Goal: Task Accomplishment & Management: Complete application form

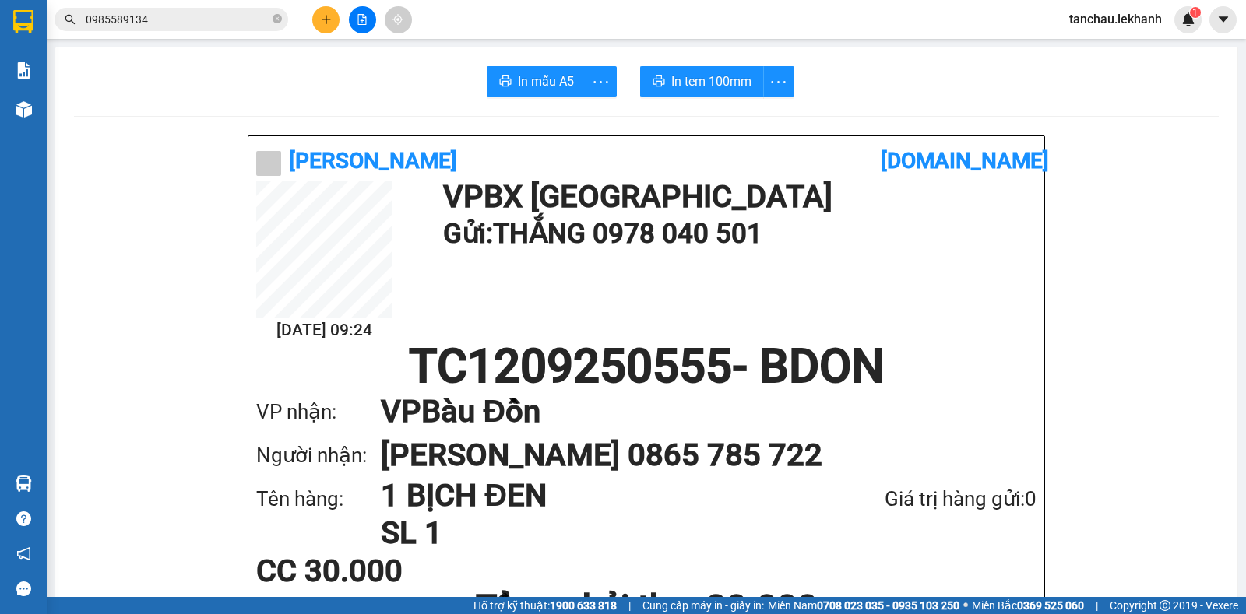
click at [322, 20] on icon "plus" at bounding box center [326, 19] width 11 height 11
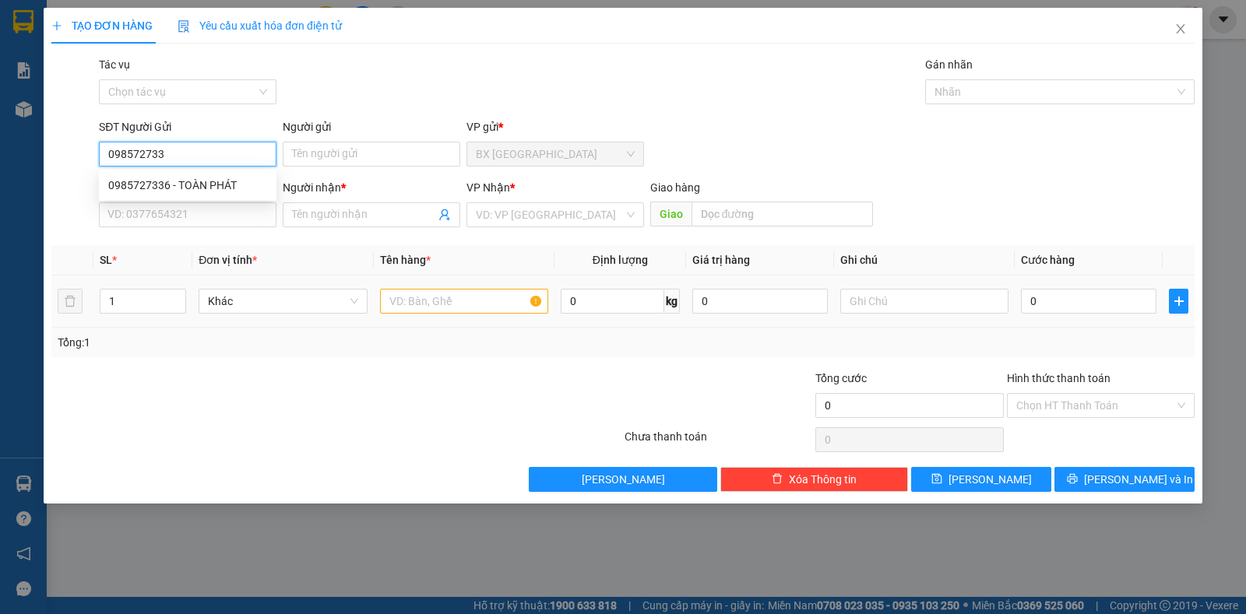
type input "0985727336"
click at [207, 181] on div "0985727336 - TOÀN PHÁT" at bounding box center [187, 185] width 159 height 17
type input "TOÀN PHÁT"
type input "0344105077"
type input "THẢO"
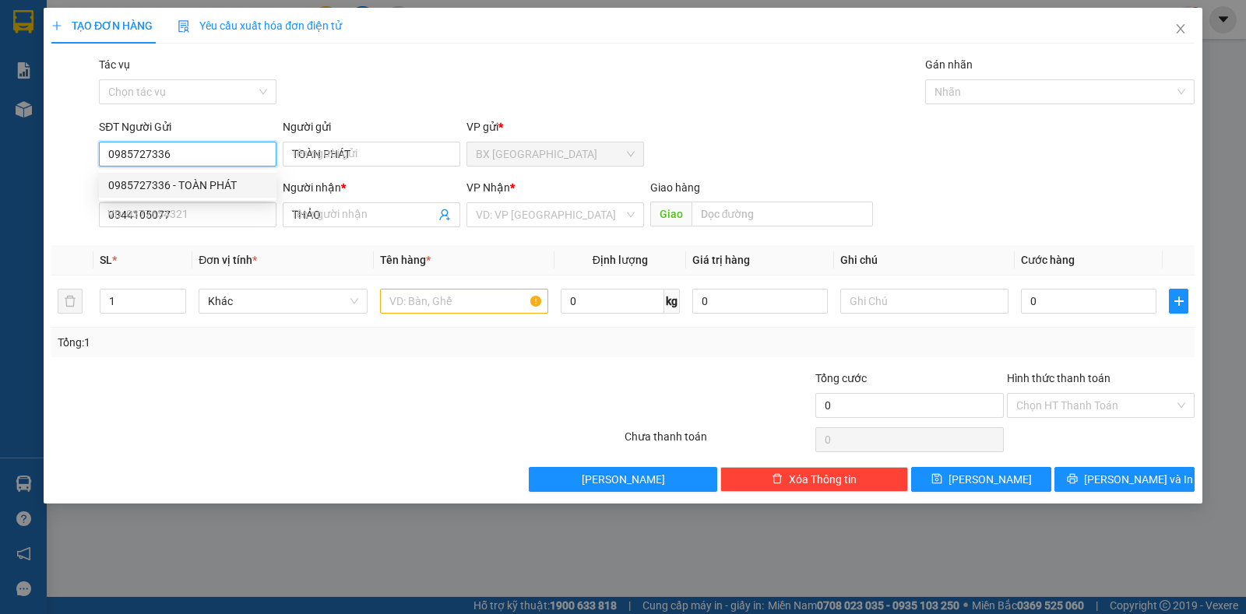
type input "40.000"
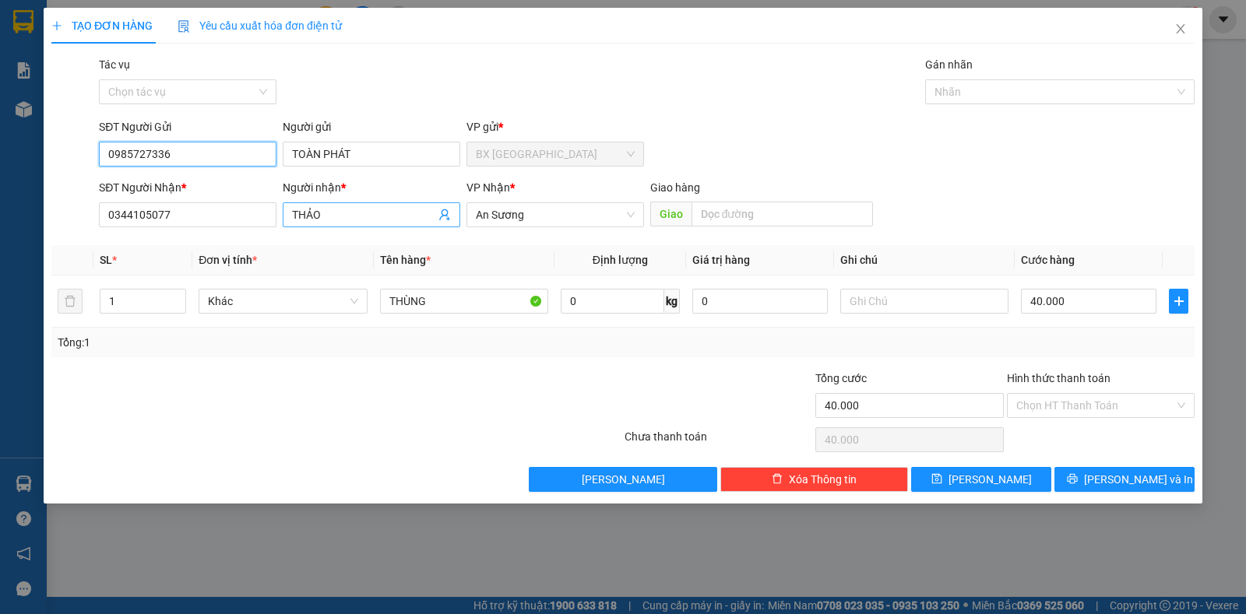
type input "0985727336"
drag, startPoint x: 355, startPoint y: 216, endPoint x: 156, endPoint y: 194, distance: 199.8
click at [156, 194] on div "SĐT Người Nhận * 0344105077 Người nhận * THẢO VP Nhận * An Sương Giao hàng Giao" at bounding box center [647, 206] width 1102 height 54
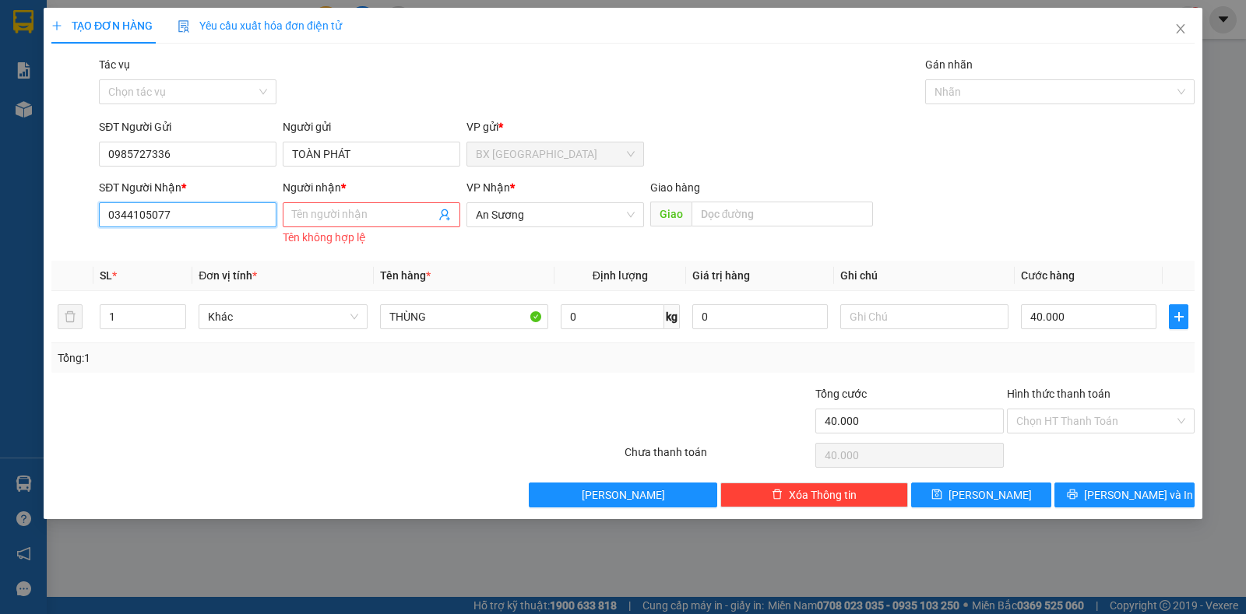
drag, startPoint x: 184, startPoint y: 213, endPoint x: 0, endPoint y: 196, distance: 184.4
click at [0, 205] on div "TẠO ĐƠN HÀNG Yêu cầu xuất hóa đơn điện tử Transit Pickup Surcharge Ids Transit …" at bounding box center [623, 307] width 1246 height 614
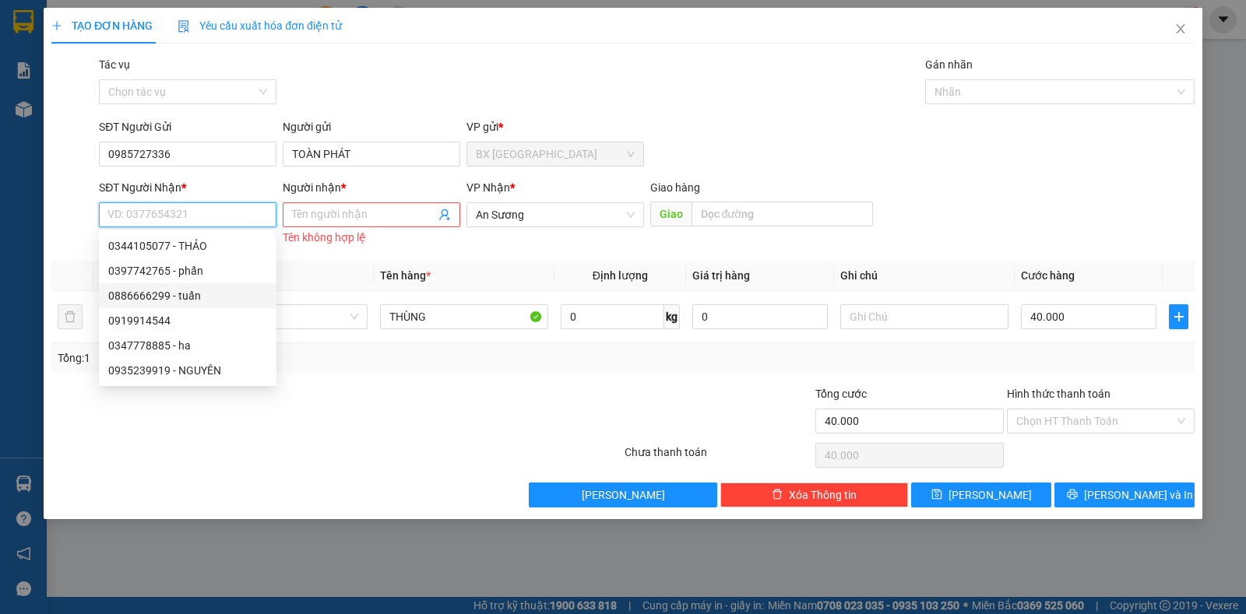
click at [210, 293] on div "0886666299 - tuấn" at bounding box center [187, 295] width 159 height 17
type input "0886666299"
type input "tuấn"
type input "30.000"
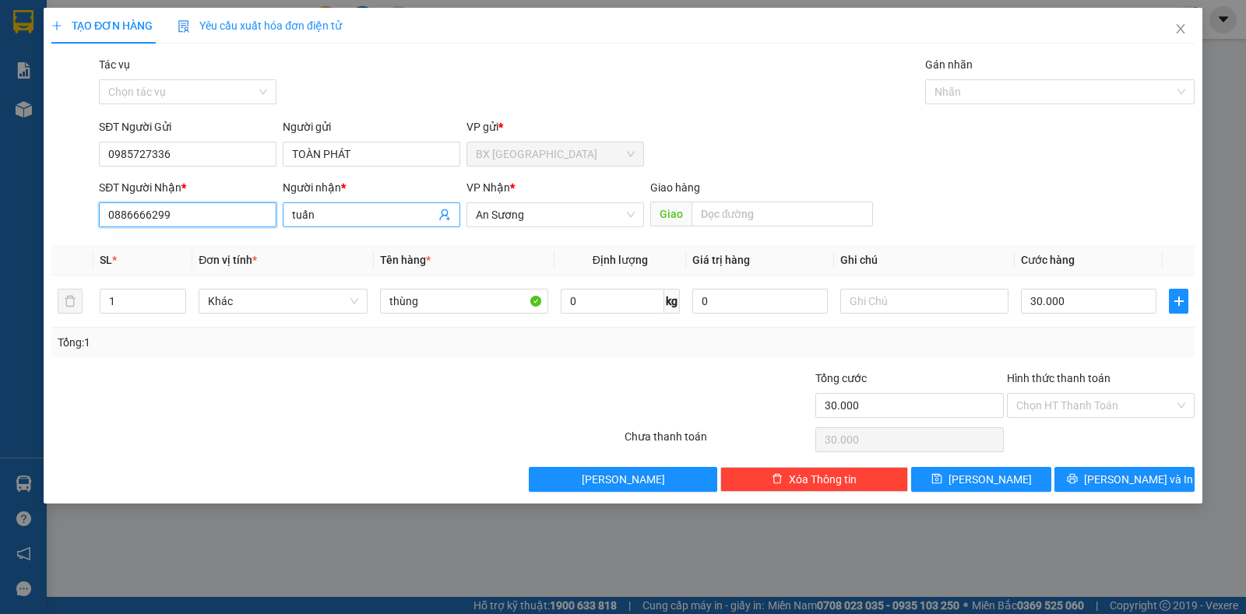
type input "0886666299"
drag, startPoint x: 339, startPoint y: 219, endPoint x: 251, endPoint y: 216, distance: 88.8
click at [251, 217] on div "SĐT Người Nhận * 0886666299 Người nhận * [PERSON_NAME] VP Nhận * An Sương Giao …" at bounding box center [647, 206] width 1102 height 54
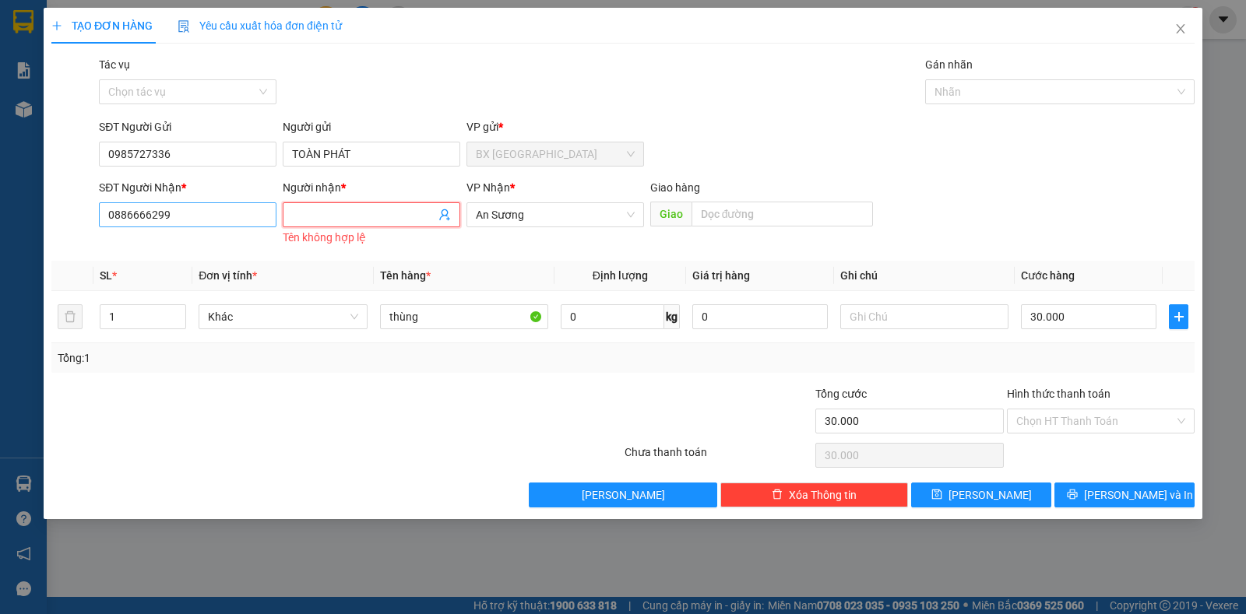
type input "t"
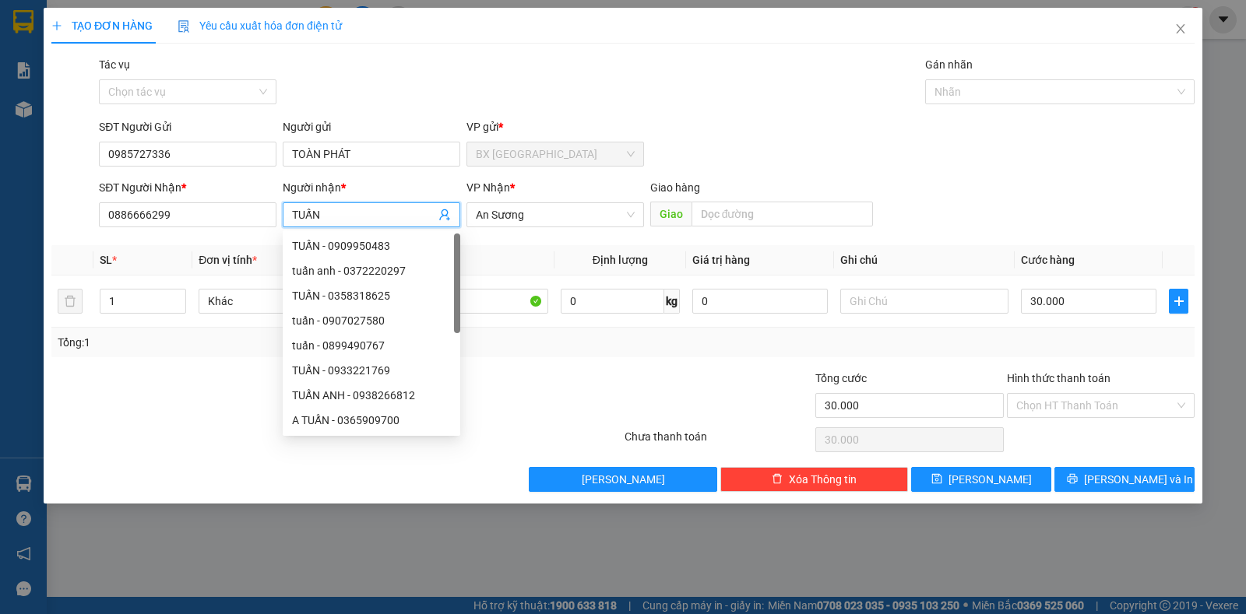
type input "TUẤN"
click at [589, 379] on div at bounding box center [527, 397] width 191 height 54
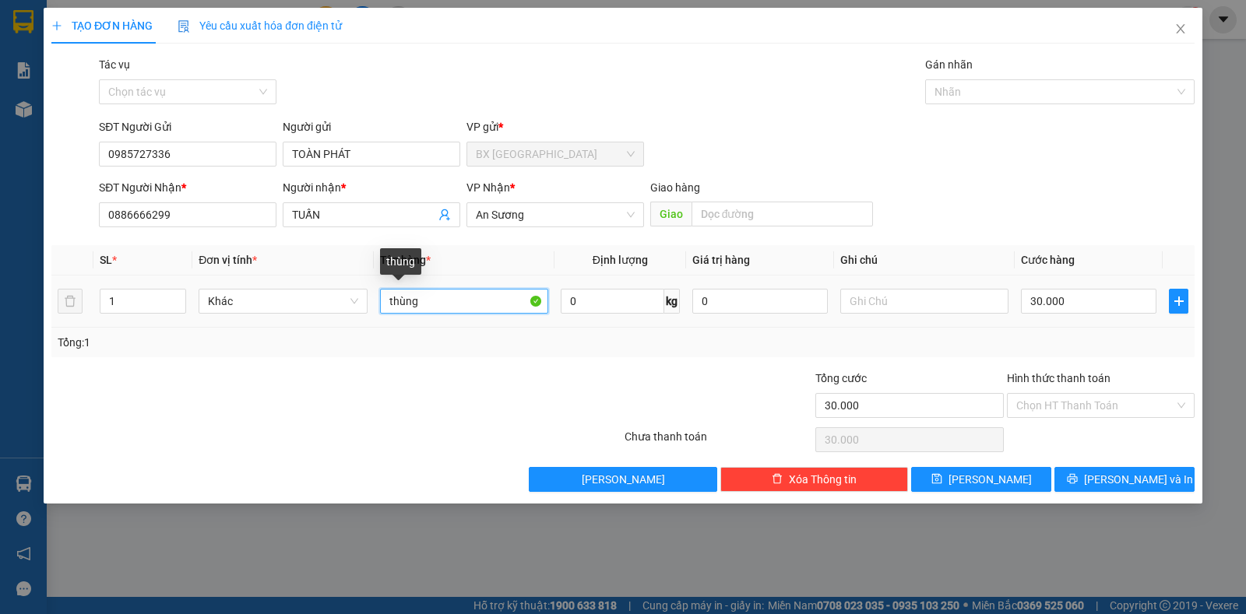
click at [433, 301] on input "thùng" at bounding box center [464, 301] width 168 height 25
type input "4"
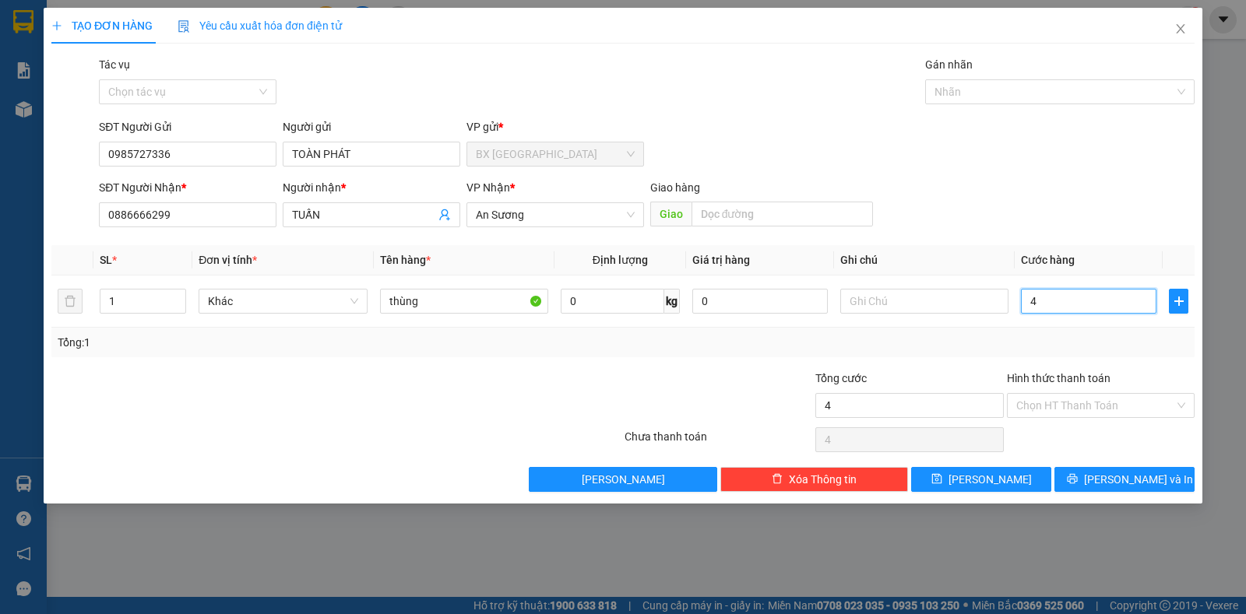
type input "40"
type input "40.000"
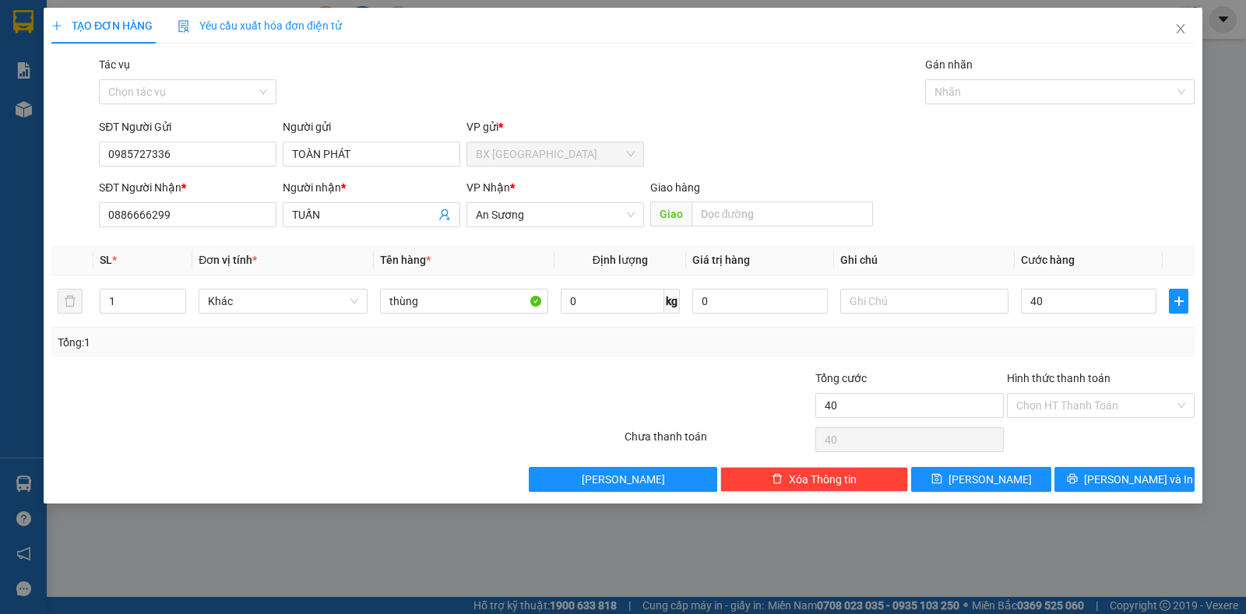
type input "40.000"
click at [473, 403] on div at bounding box center [527, 397] width 191 height 54
click at [1084, 404] on input "Hình thức thanh toán" at bounding box center [1095, 405] width 158 height 23
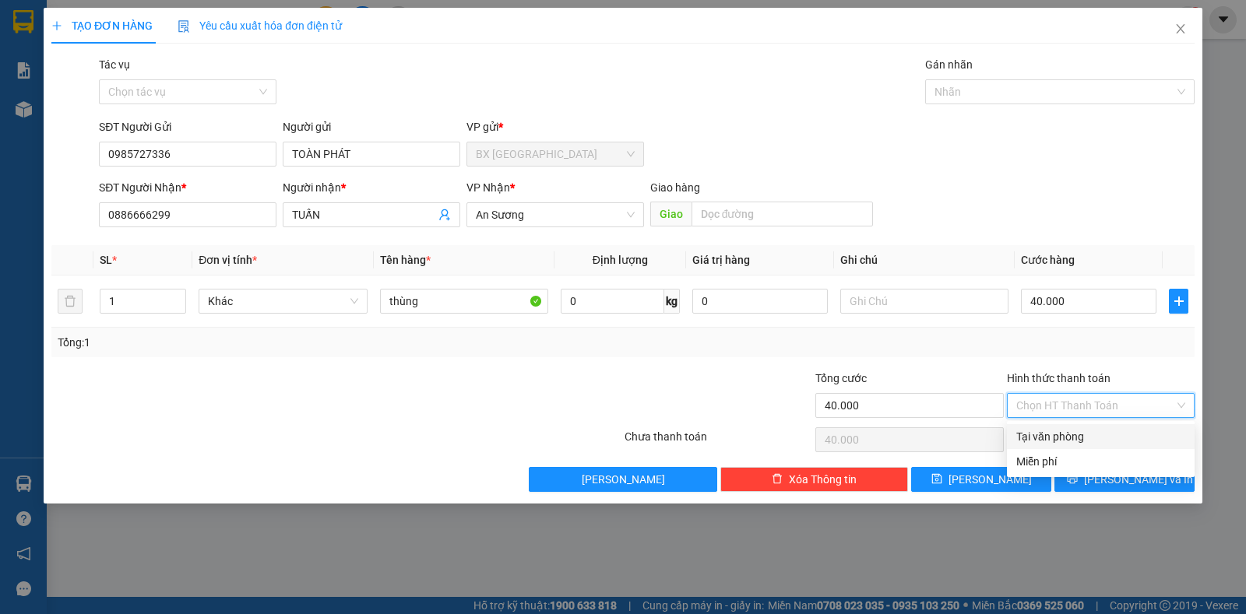
click at [1077, 436] on div "Tại văn phòng" at bounding box center [1100, 436] width 169 height 17
type input "0"
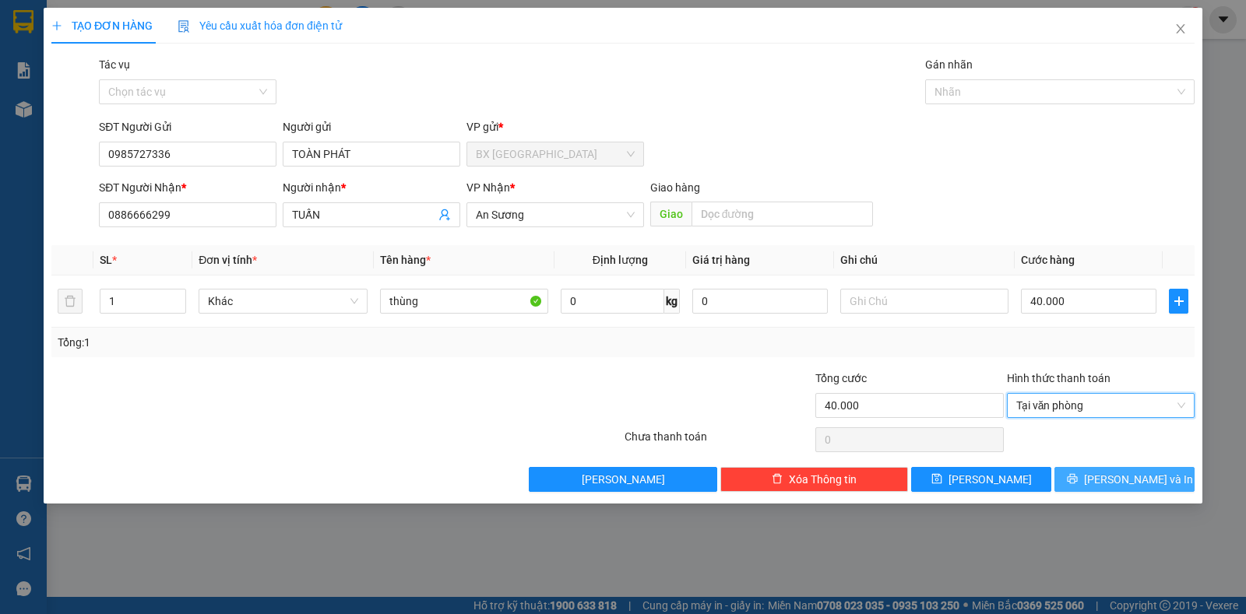
click at [1116, 483] on span "[PERSON_NAME] và In" at bounding box center [1138, 479] width 109 height 17
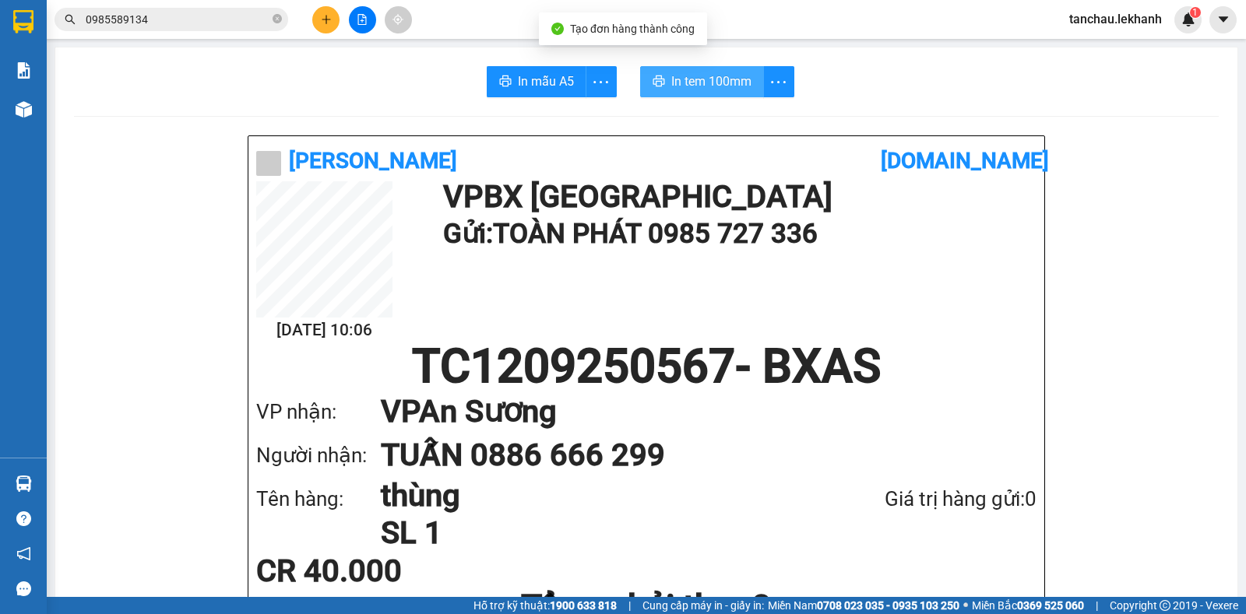
click at [657, 89] on span "printer" at bounding box center [658, 82] width 12 height 15
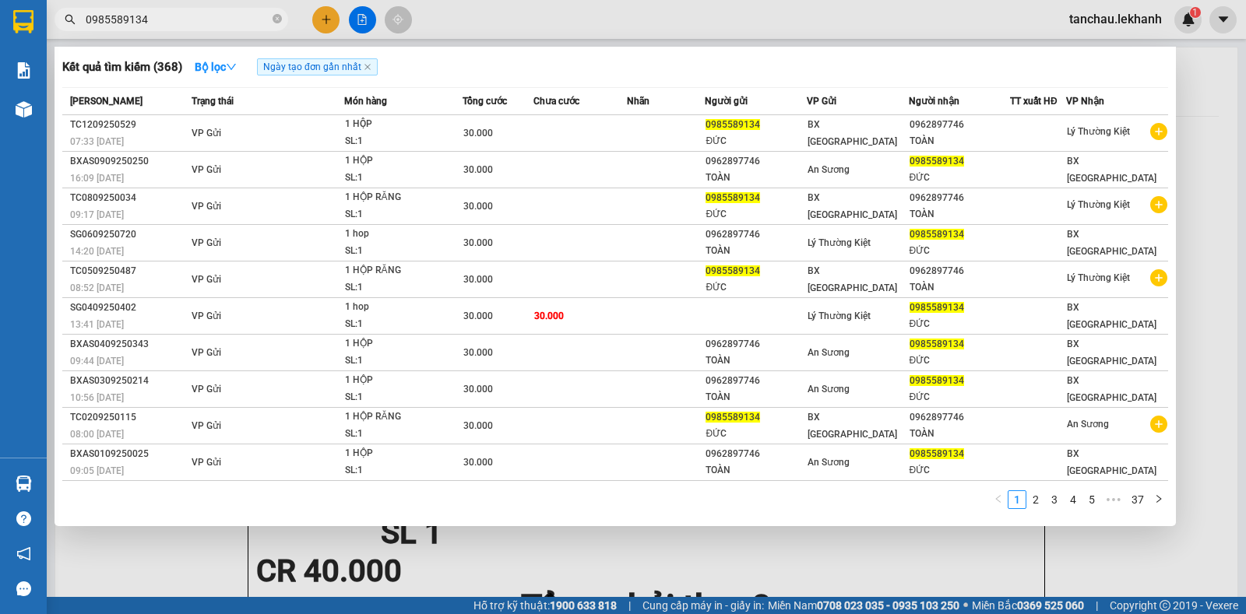
drag, startPoint x: 183, startPoint y: 14, endPoint x: 98, endPoint y: 23, distance: 85.4
click at [98, 23] on input "0985589134" at bounding box center [178, 19] width 184 height 17
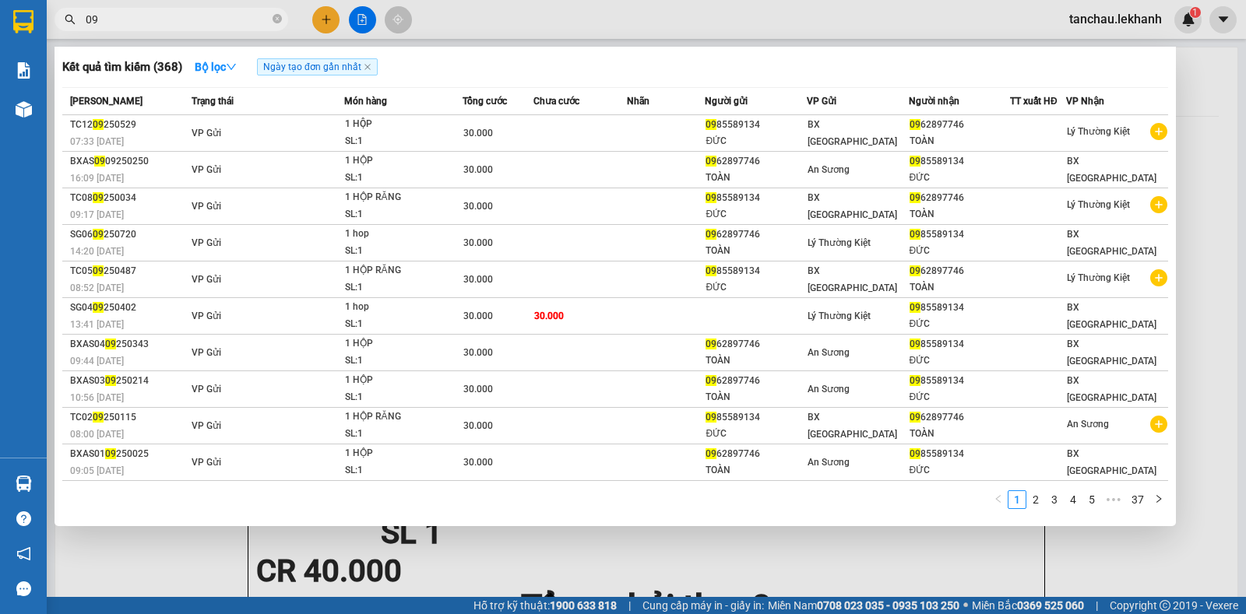
type input "0"
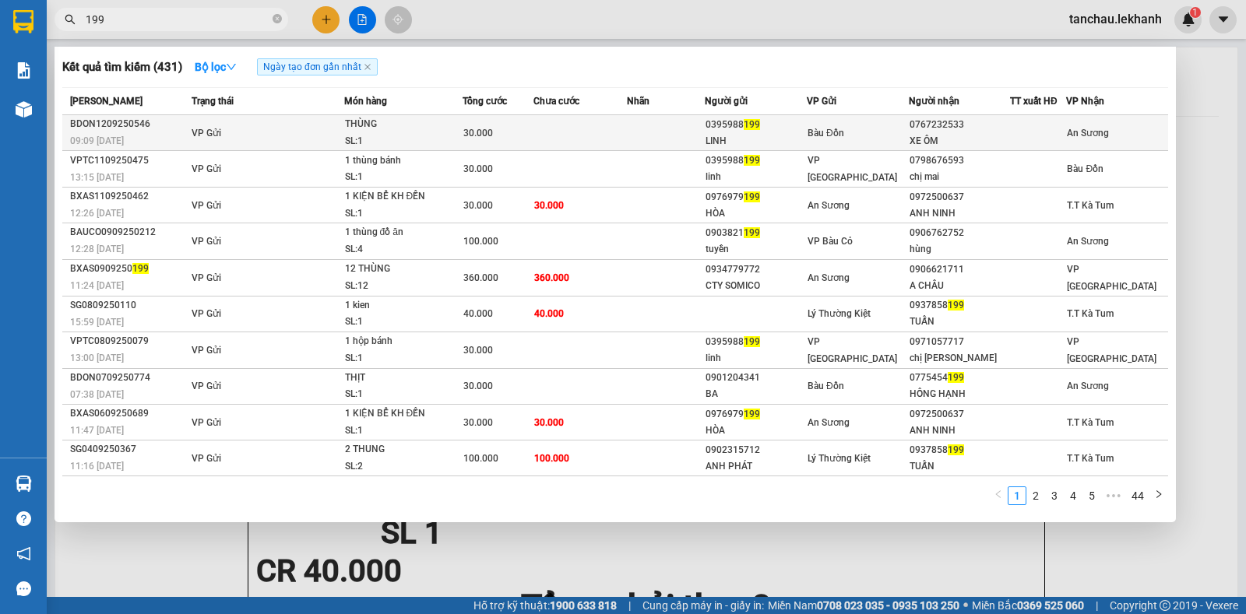
type input "199"
click at [592, 119] on td at bounding box center [580, 133] width 94 height 36
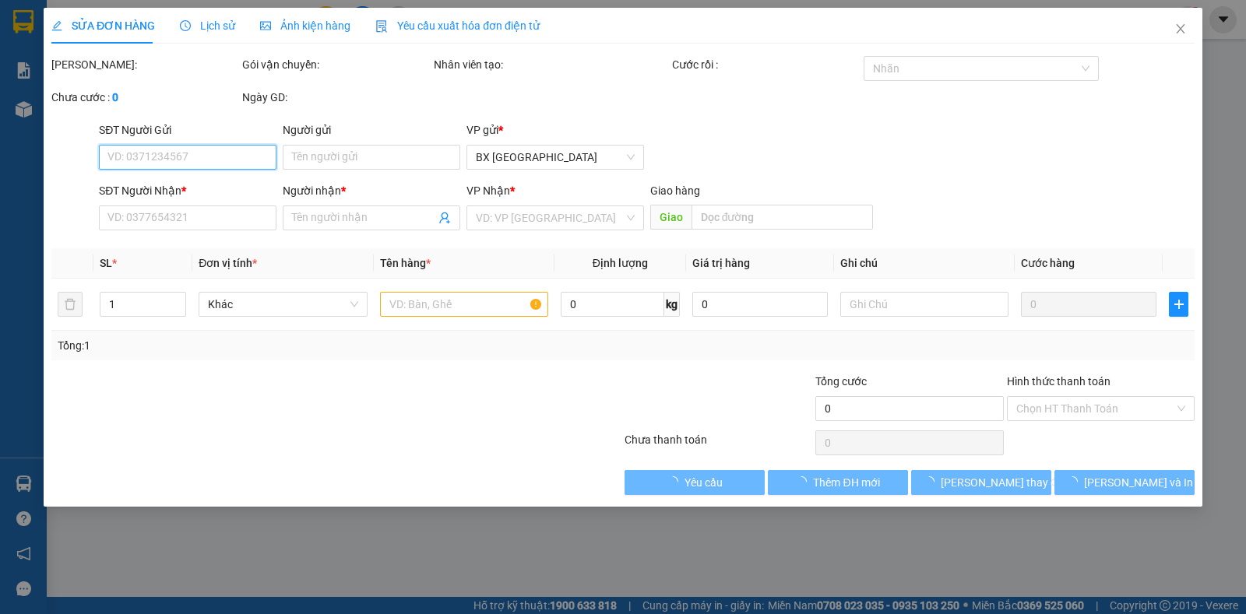
type input "0395988199"
type input "LINH"
type input "0767232533"
type input "XE ÔM"
type input "30.000"
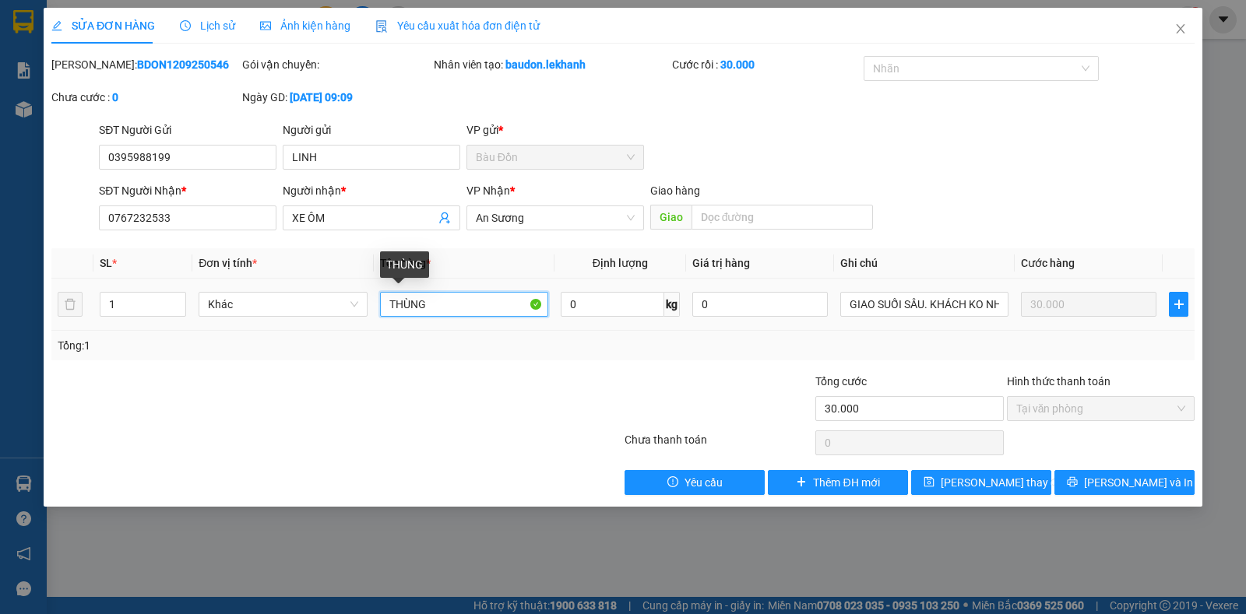
click at [515, 308] on input "THÙNG" at bounding box center [464, 304] width 168 height 25
